Goal: Task Accomplishment & Management: Manage account settings

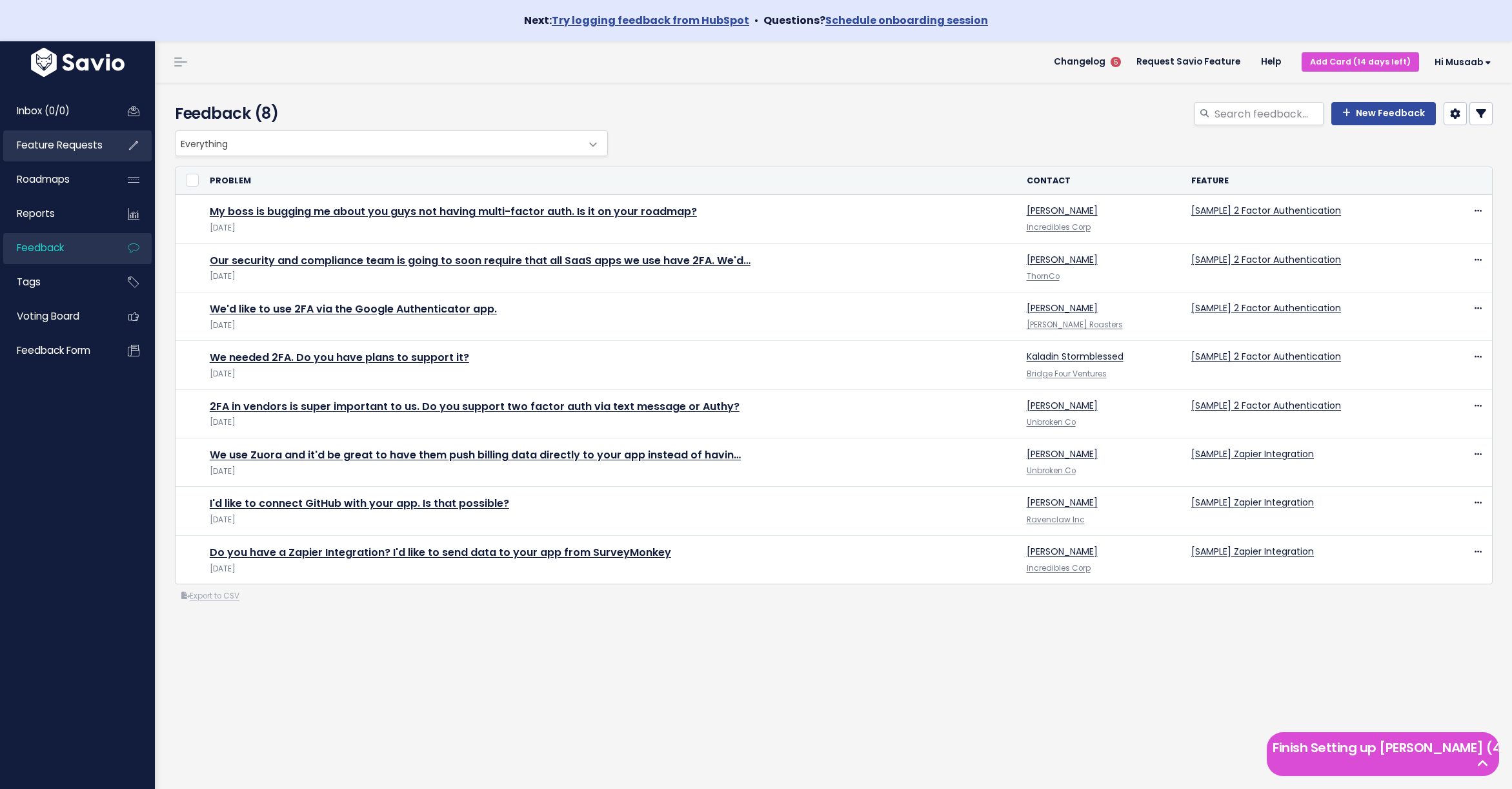
click at [40, 143] on span "Feature Requests" at bounding box center [60, 145] width 86 height 13
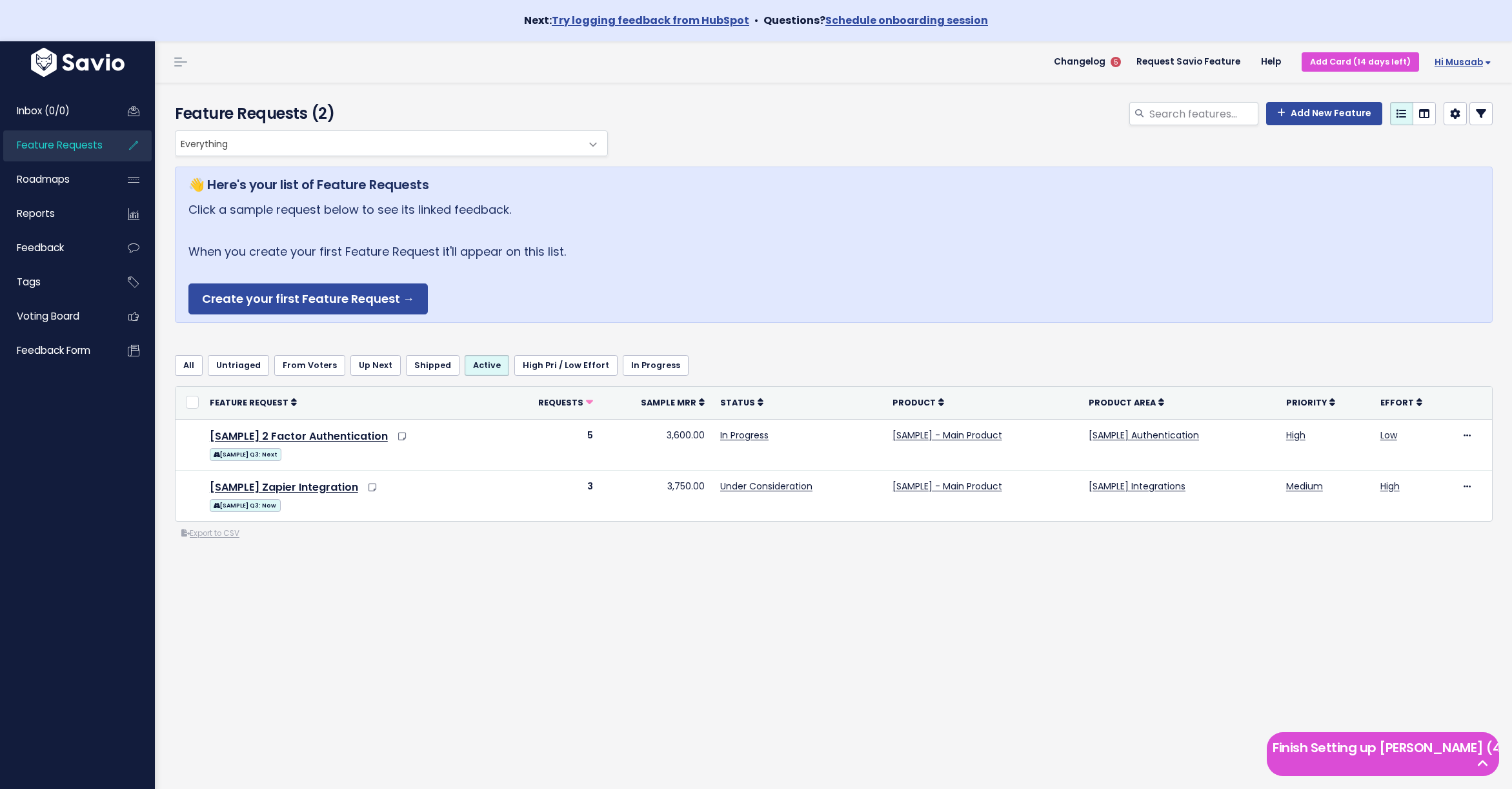
click at [1450, 58] on span "Hi Musaab" at bounding box center [1463, 63] width 57 height 9
click at [1439, 147] on link "Integrations" at bounding box center [1449, 150] width 95 height 26
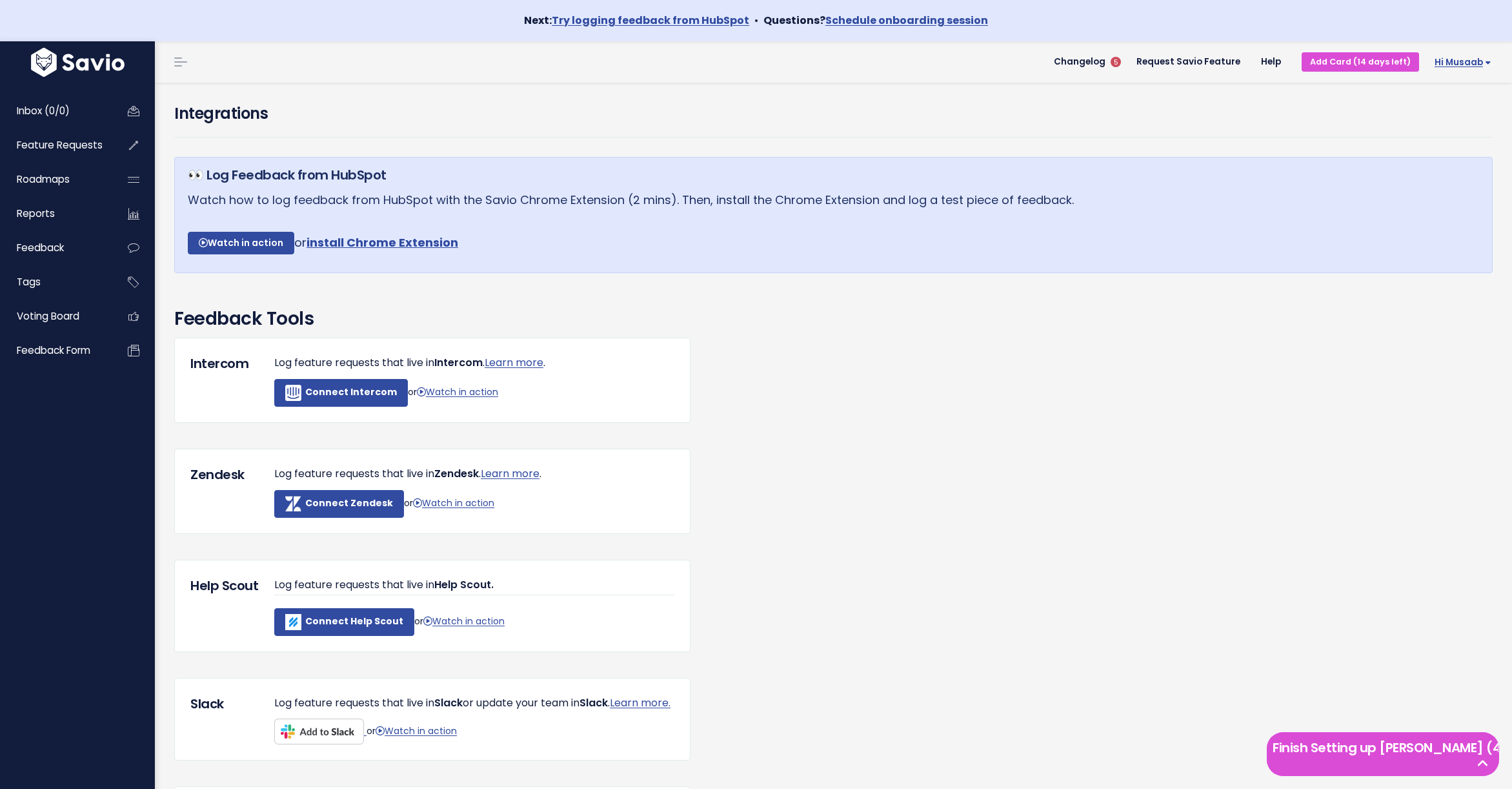
click at [1461, 65] on span "Hi Musaab" at bounding box center [1463, 63] width 57 height 9
click at [1434, 242] on link "Logout" at bounding box center [1449, 250] width 95 height 26
